Goal: Information Seeking & Learning: Learn about a topic

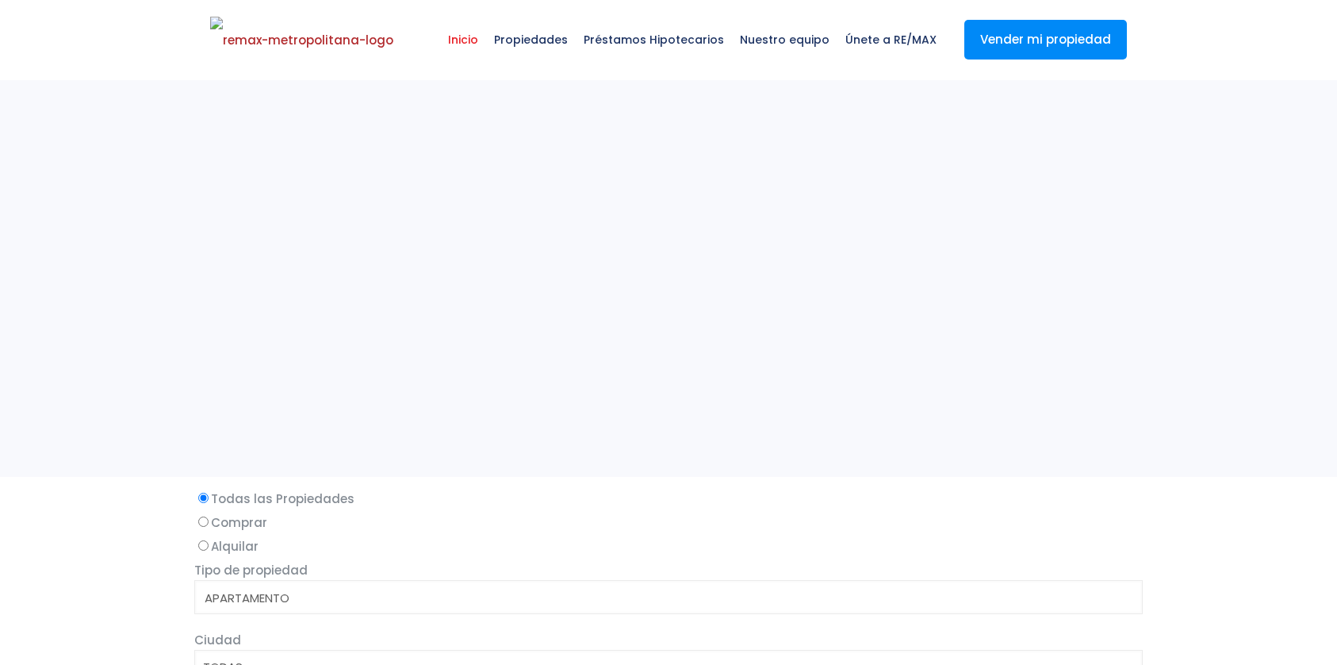
select select
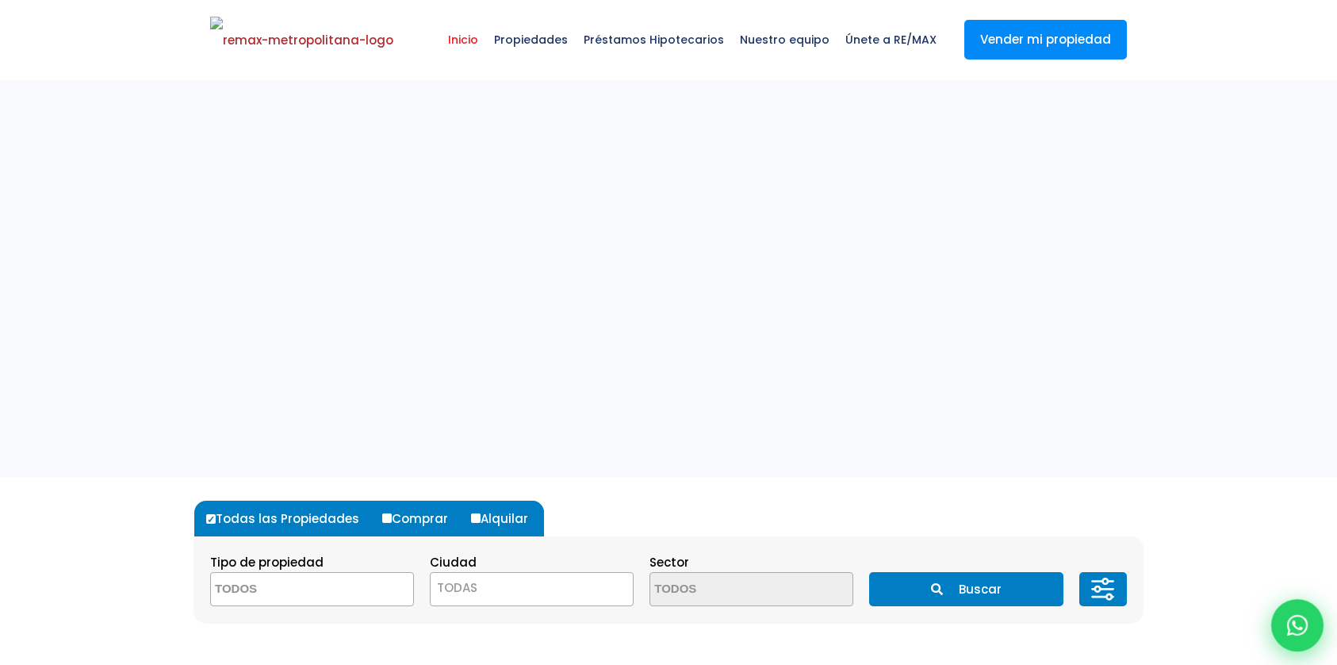
click at [1293, 619] on icon at bounding box center [1297, 625] width 21 height 21
